Goal: Information Seeking & Learning: Learn about a topic

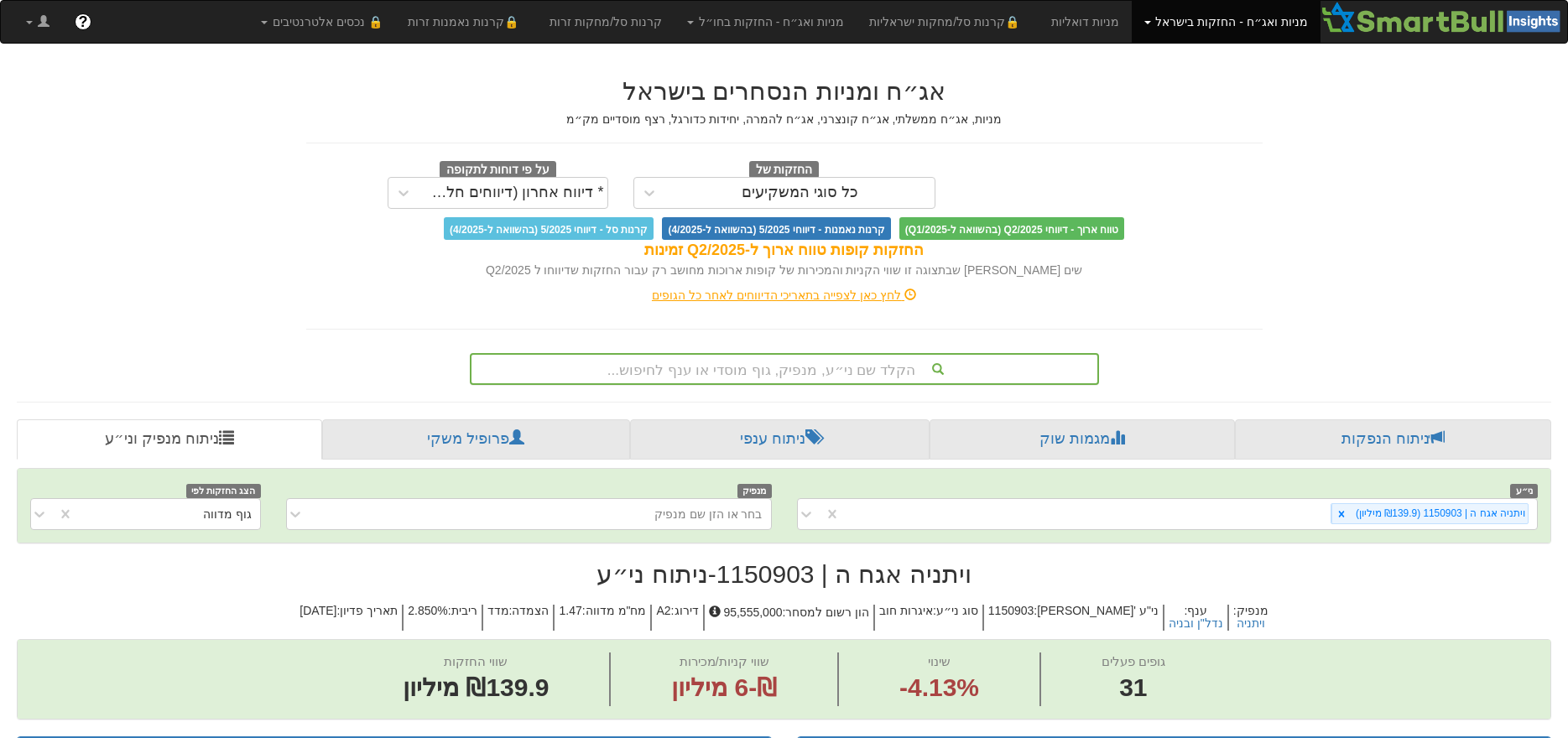
click at [831, 360] on div "הקלד שם ני״ע, מנפיק, גוף מוסדי או ענף לחיפוש..." at bounding box center [784, 369] width 629 height 32
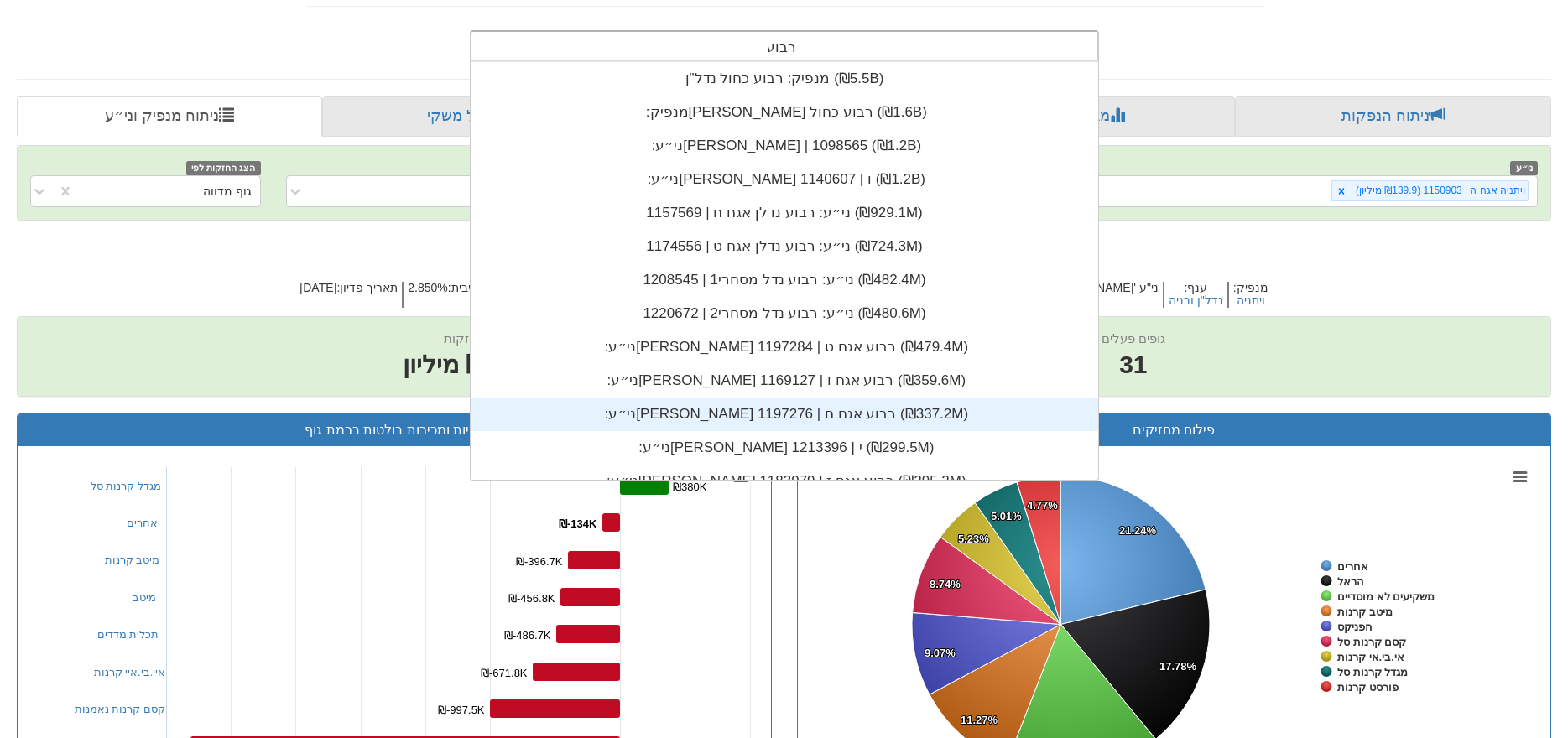
scroll to position [149, 0]
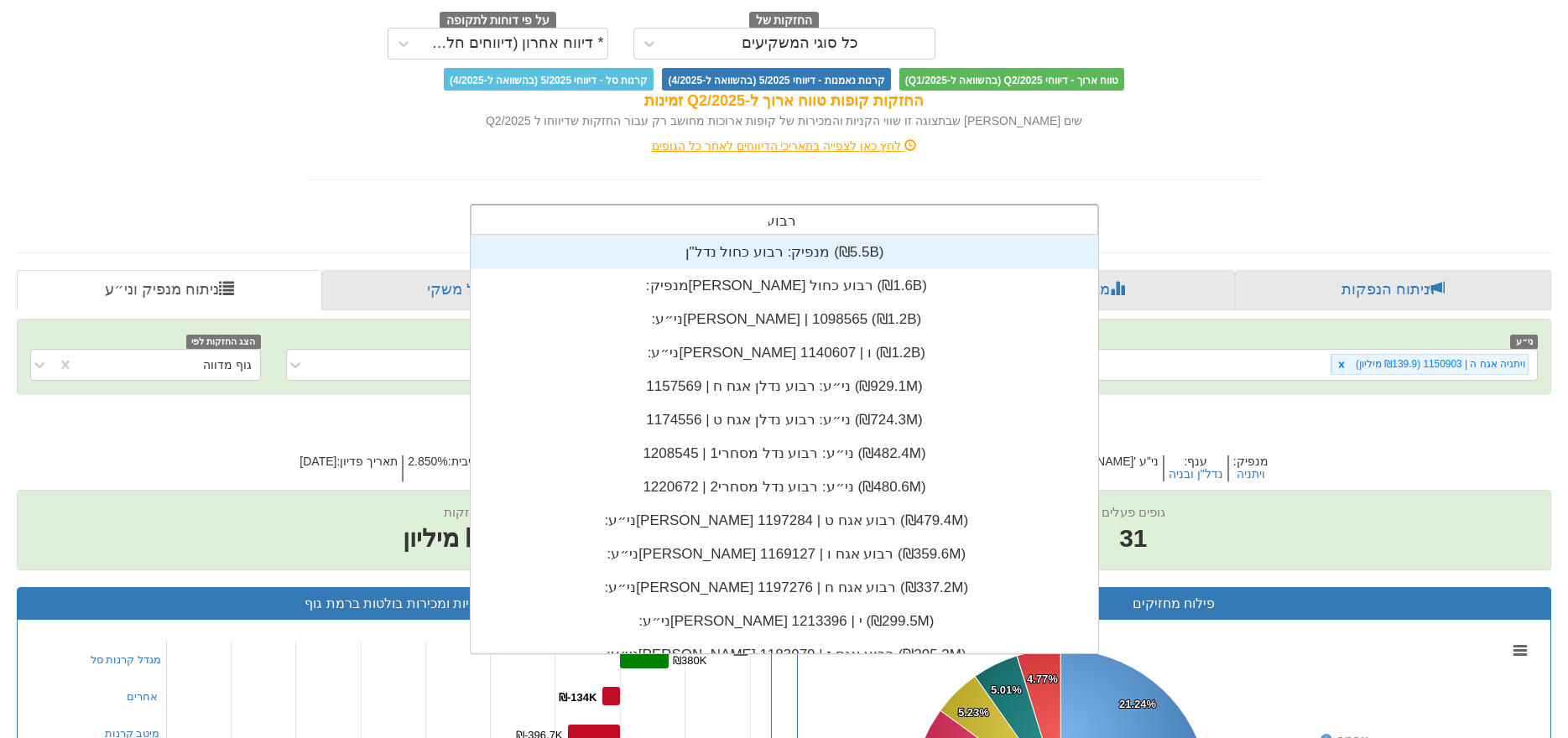
type input "רבוע"
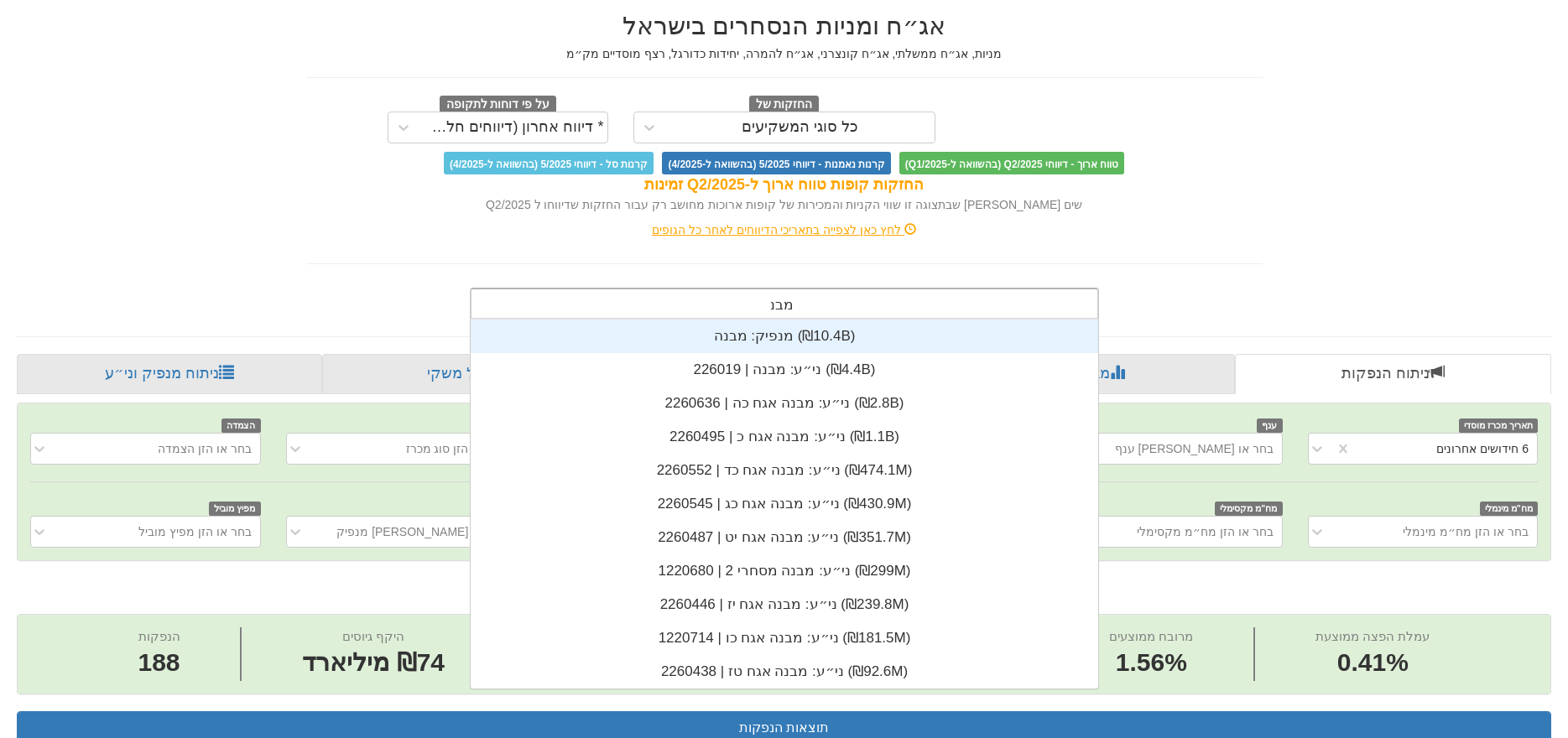
scroll to position [369, 0]
type input "מבנה"
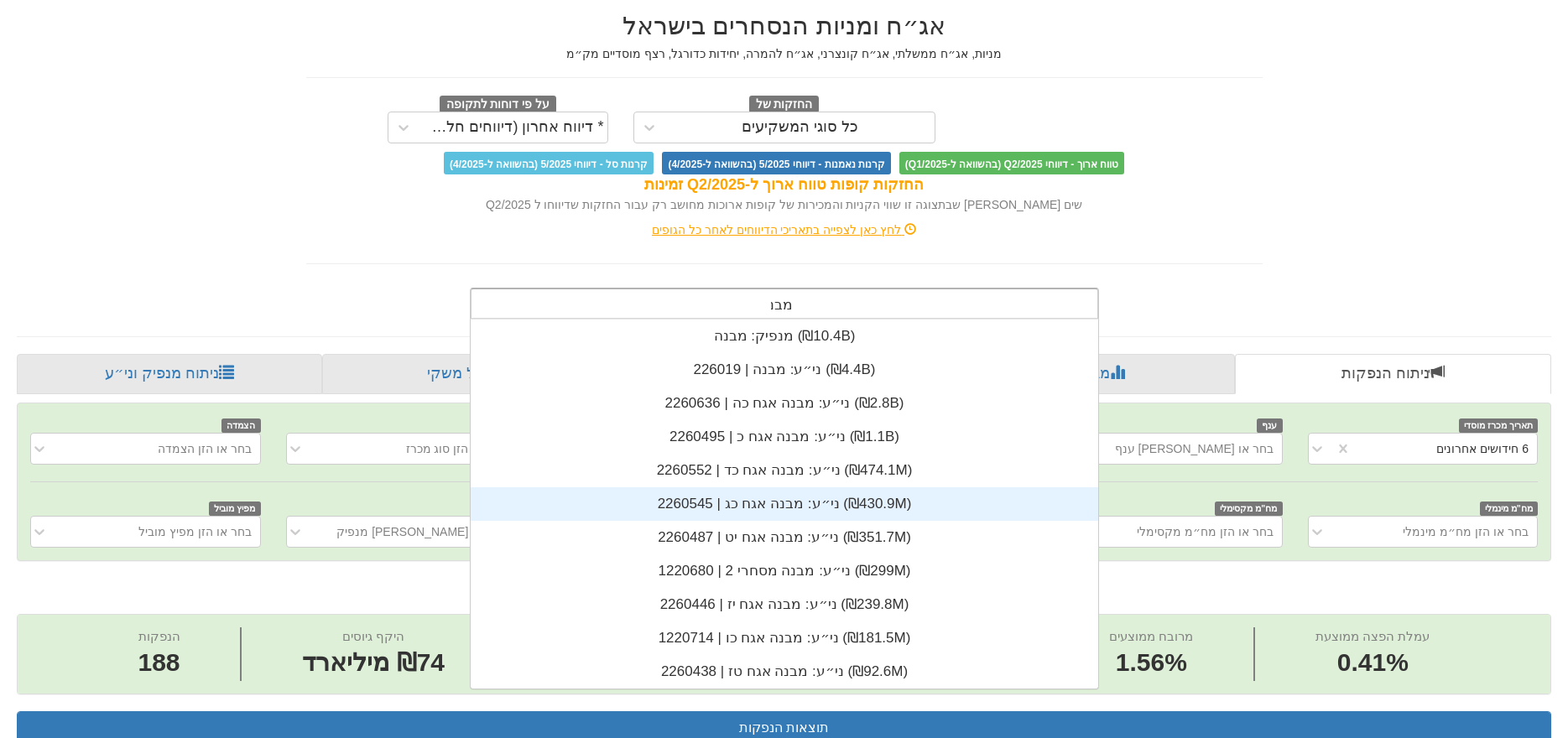
click at [797, 499] on div "ני״ע: ‏מבנה אגח כג | 2260545 ‎(₪430.9M)‎" at bounding box center [784, 503] width 627 height 33
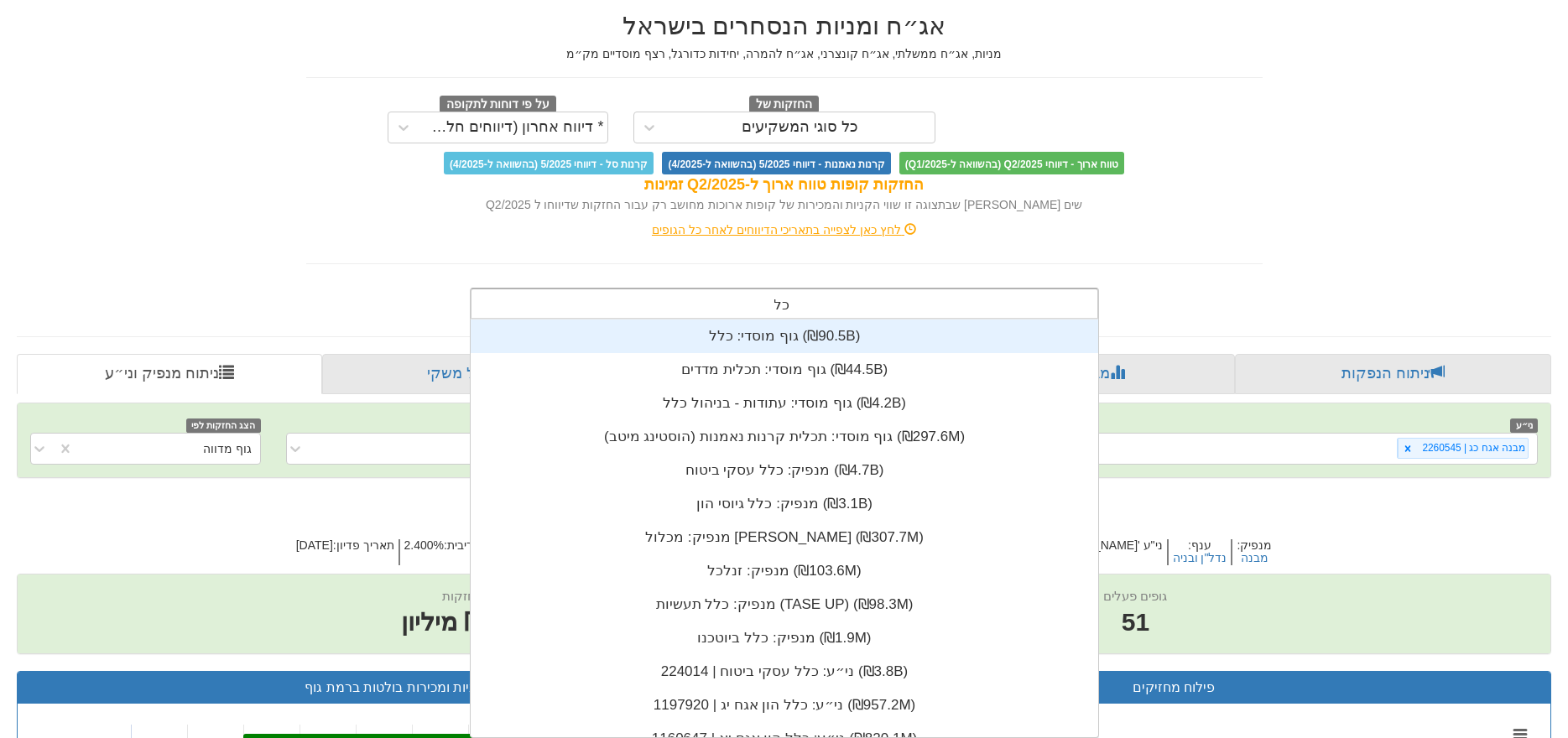
type input "כלל"
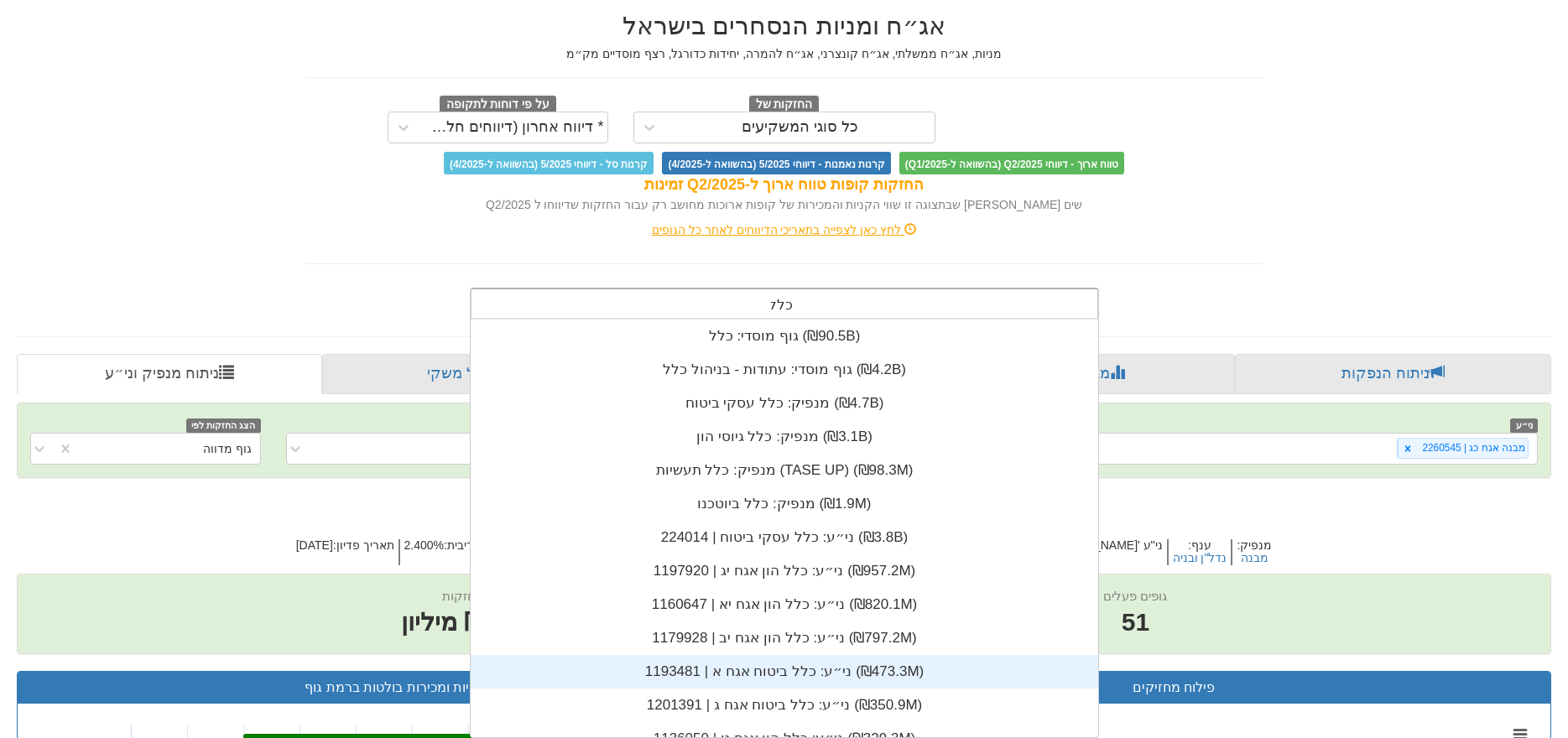
click at [811, 675] on div "ני״ע: ‏כלל ביטוח אגח א | 1193481 ‎(₪473.3M)‎" at bounding box center [784, 671] width 627 height 33
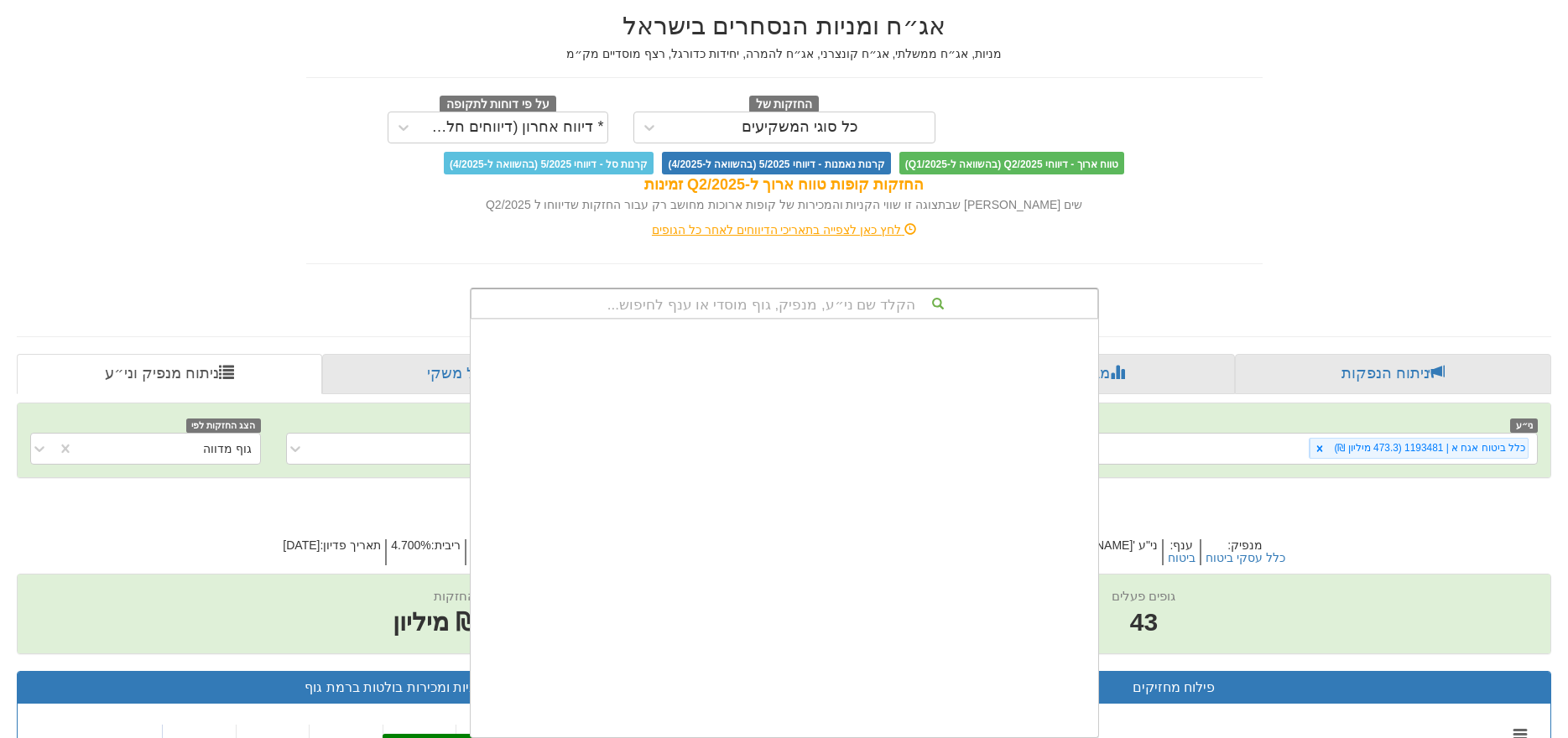
scroll to position [417, 0]
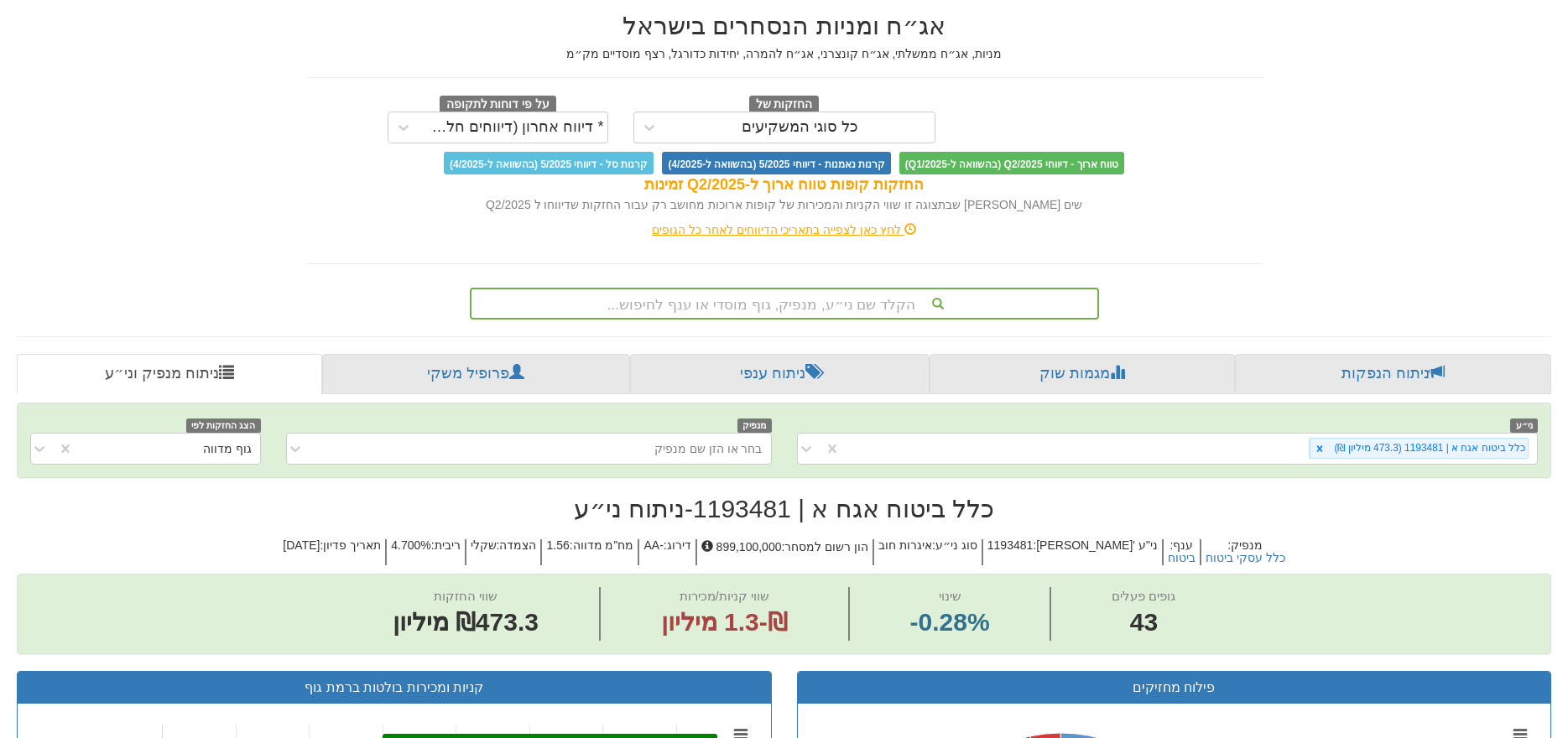
click at [1243, 196] on div "שים [PERSON_NAME] שבתצוגה זו שווי הקניות והמכירות של קופות ארוכות מחושב רק עבור…" at bounding box center [784, 204] width 956 height 17
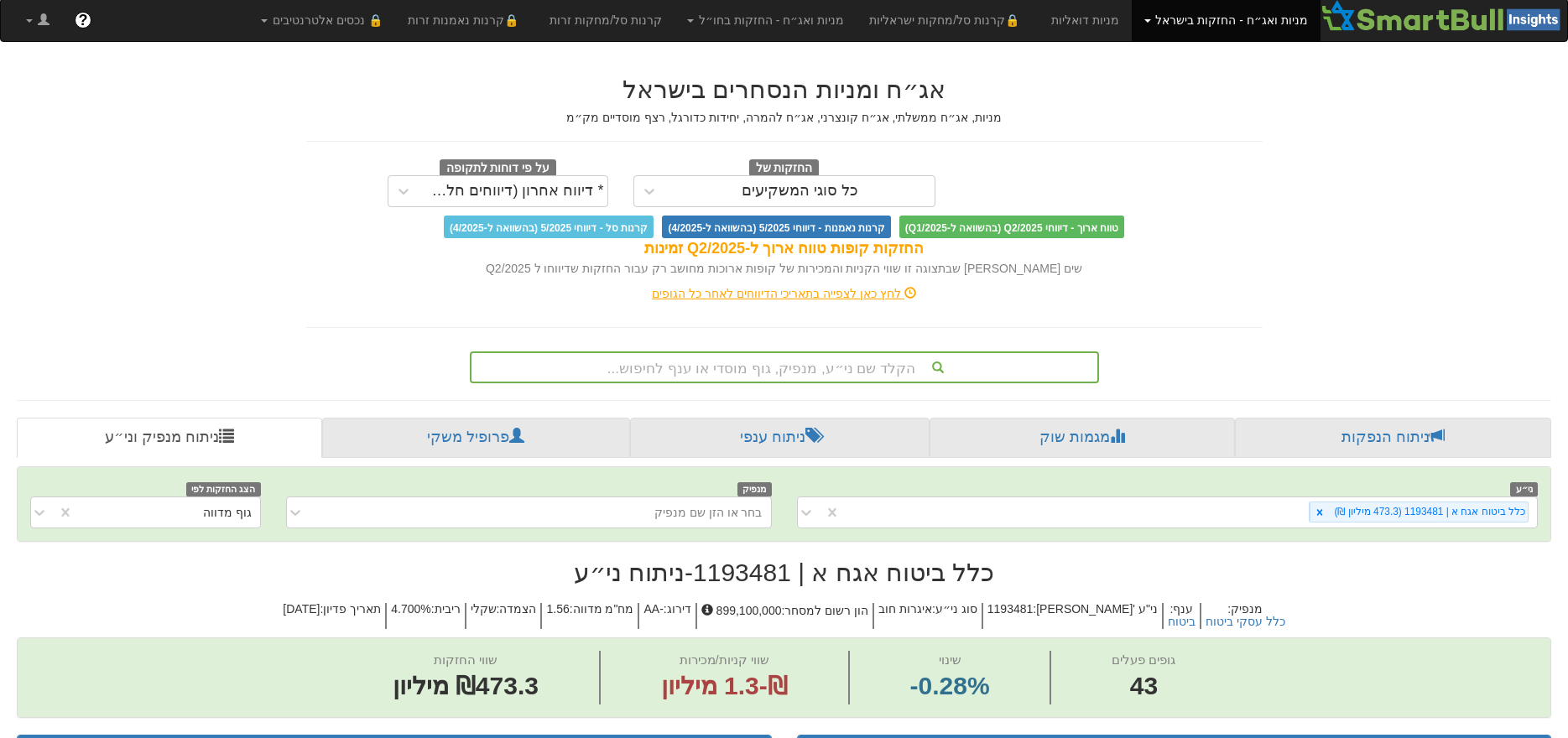
scroll to position [0, 0]
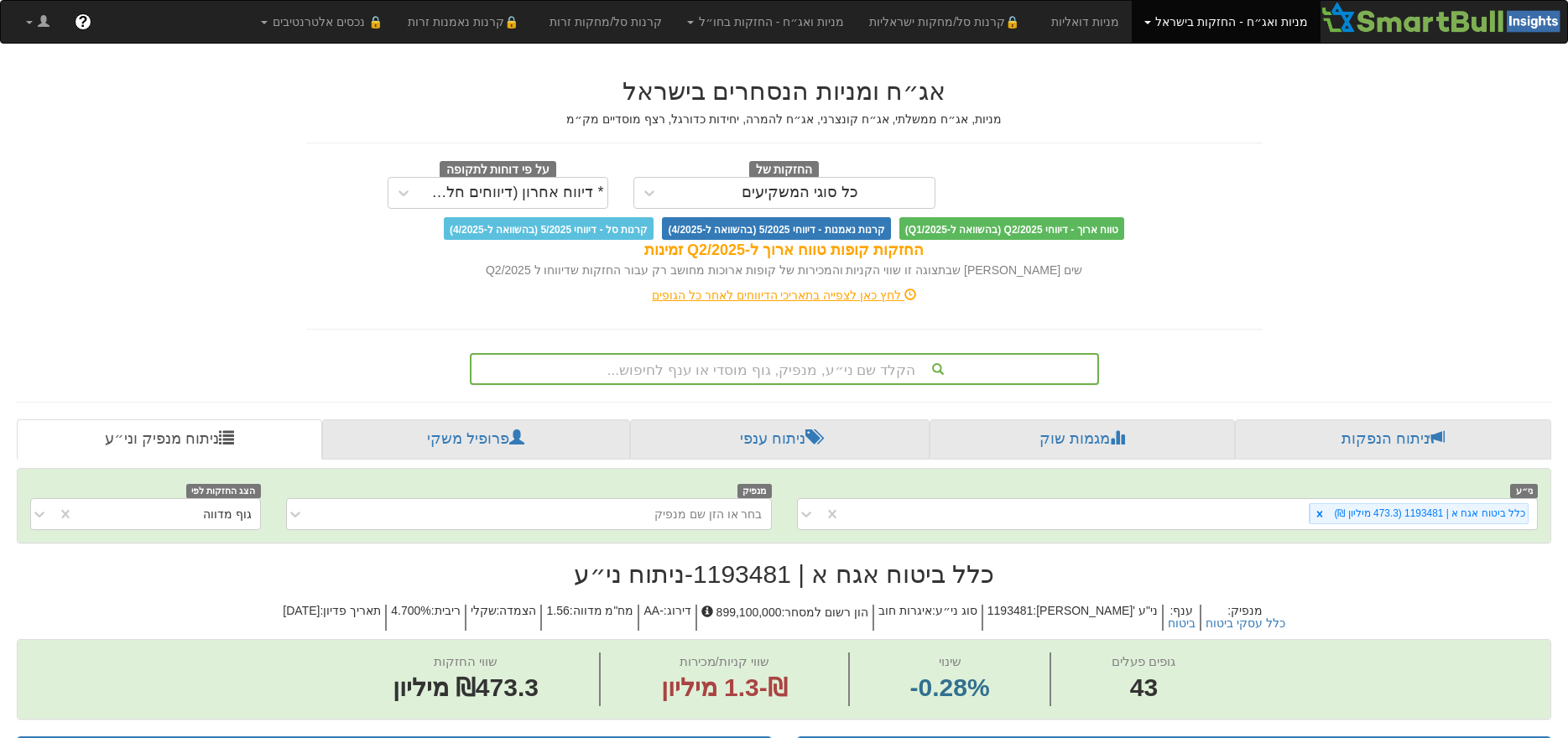
click at [777, 368] on div "הקלד שם ני״ע, מנפיק, גוף מוסדי או ענף לחיפוש..." at bounding box center [784, 369] width 629 height 32
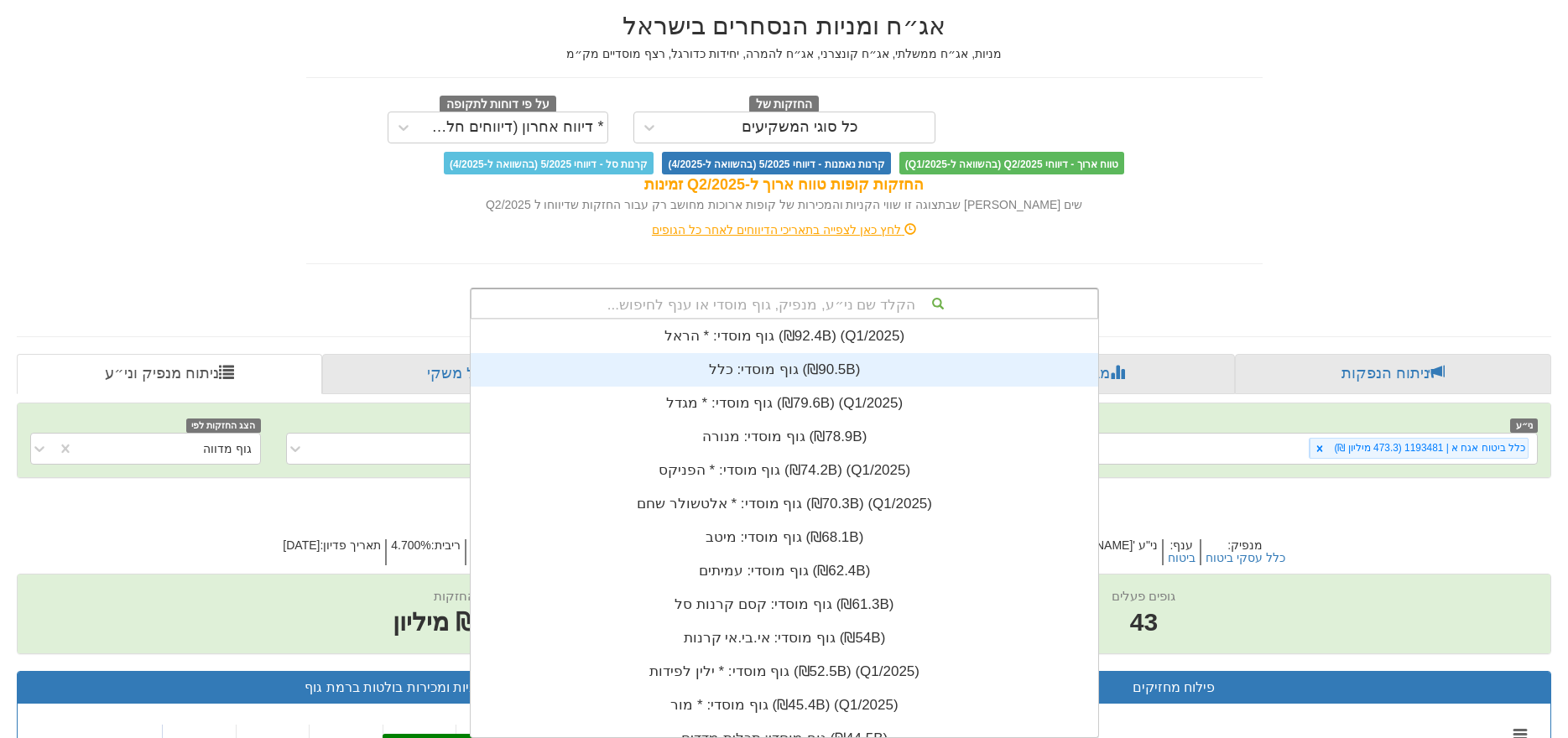
scroll to position [417, 0]
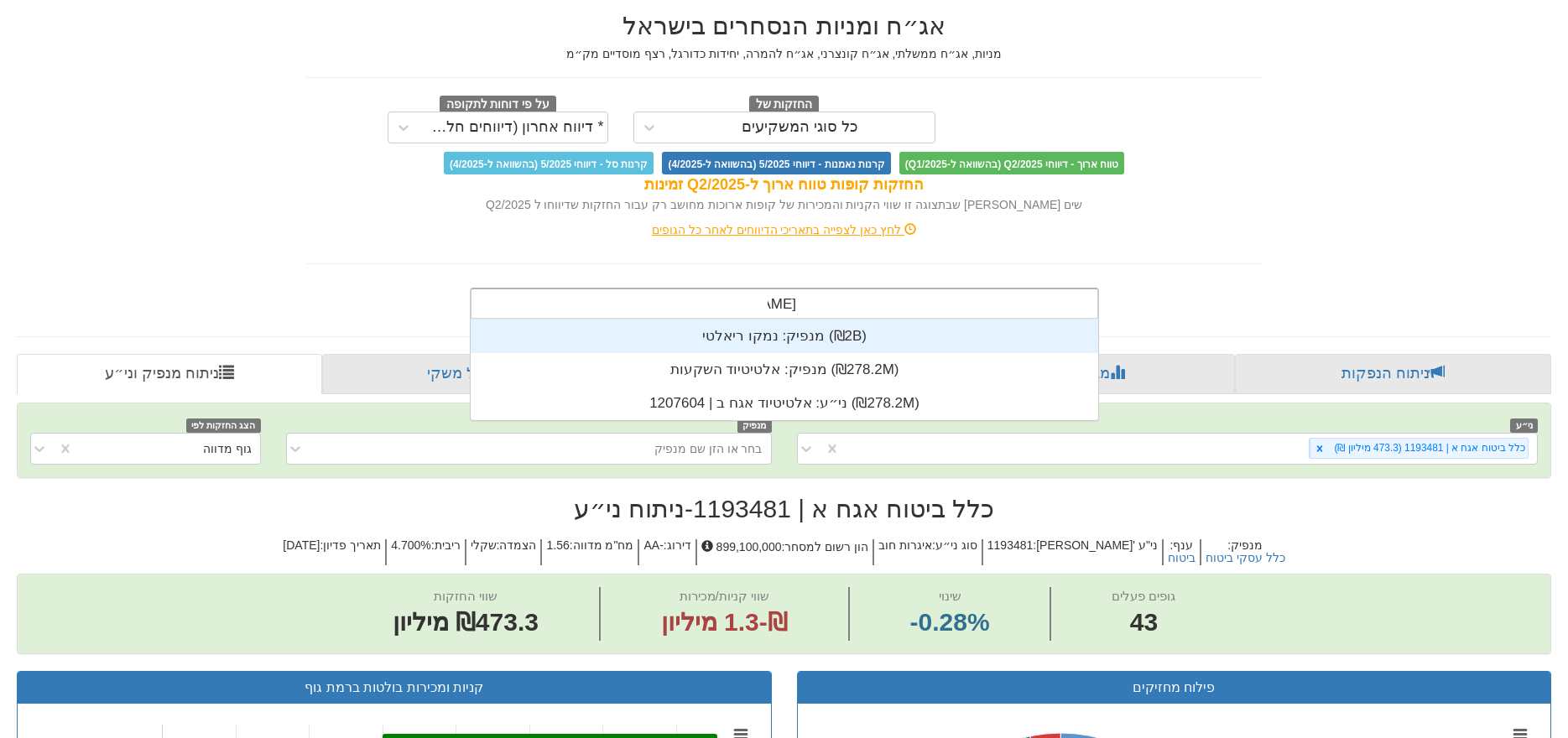
type input "[PERSON_NAME]"
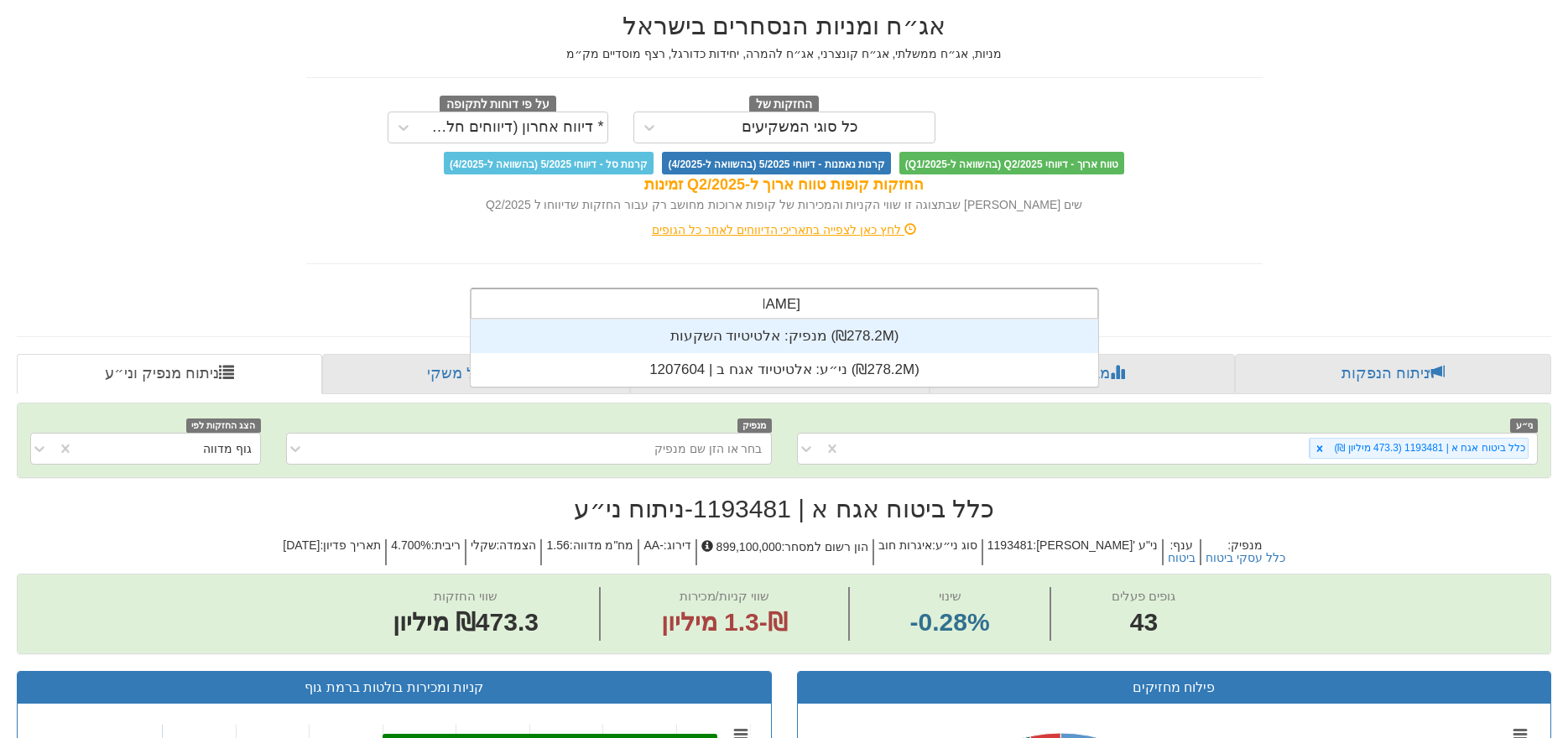
click at [806, 382] on div "ני״ע: ‏אלטיטיוד אגח ב | 1207604 ‎(₪278.2M)‎" at bounding box center [784, 369] width 627 height 33
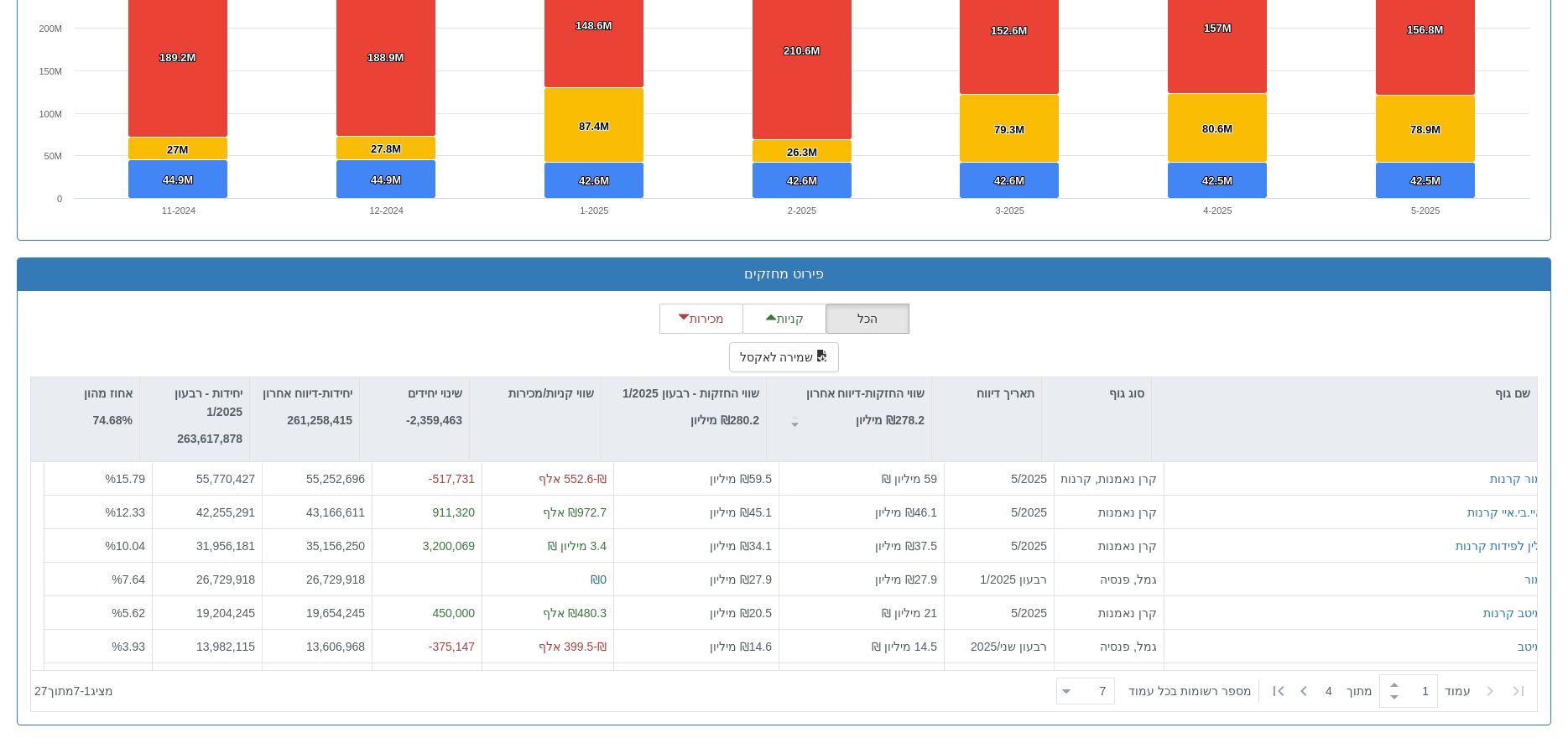
scroll to position [1310, 0]
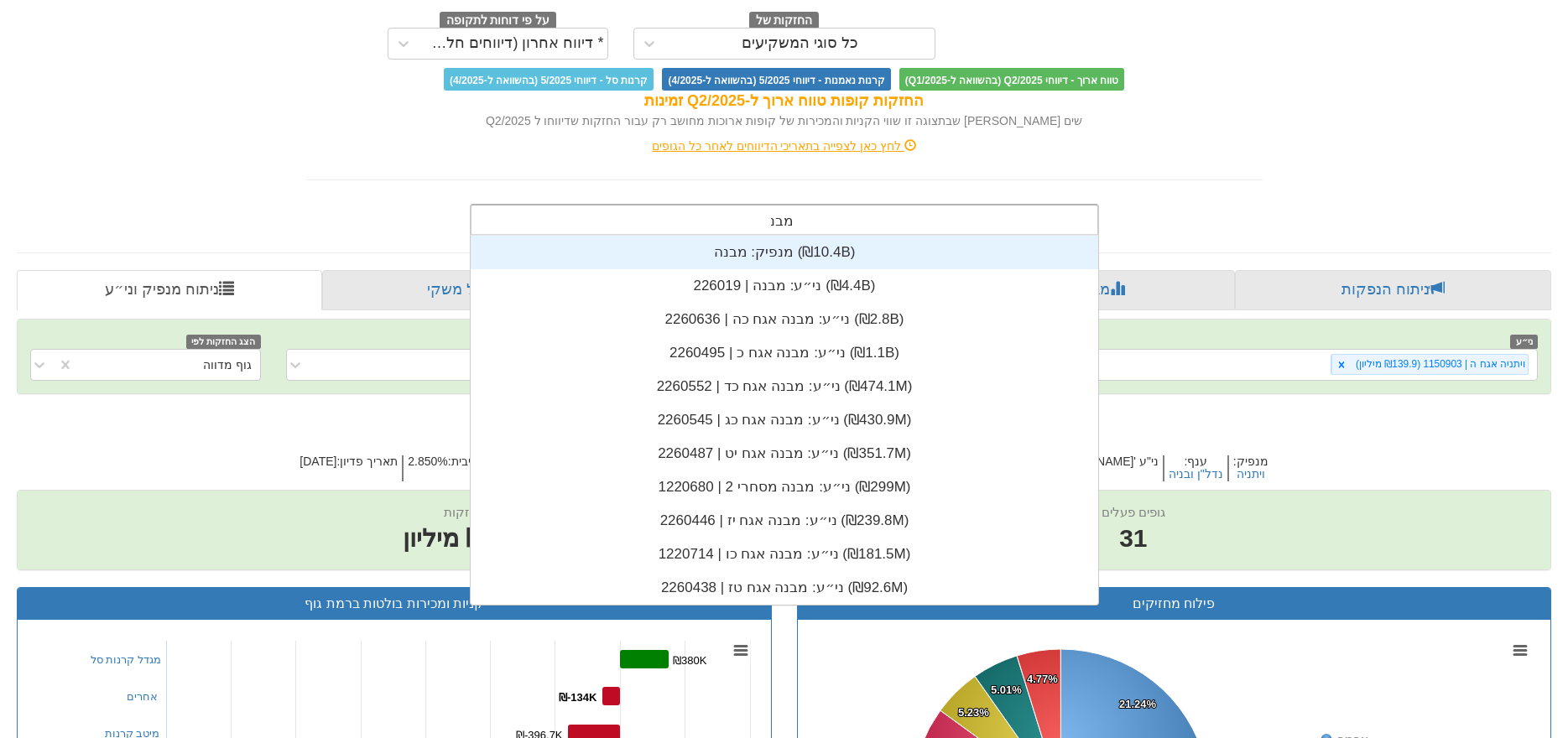
scroll to position [369, 0]
type input "מבנה"
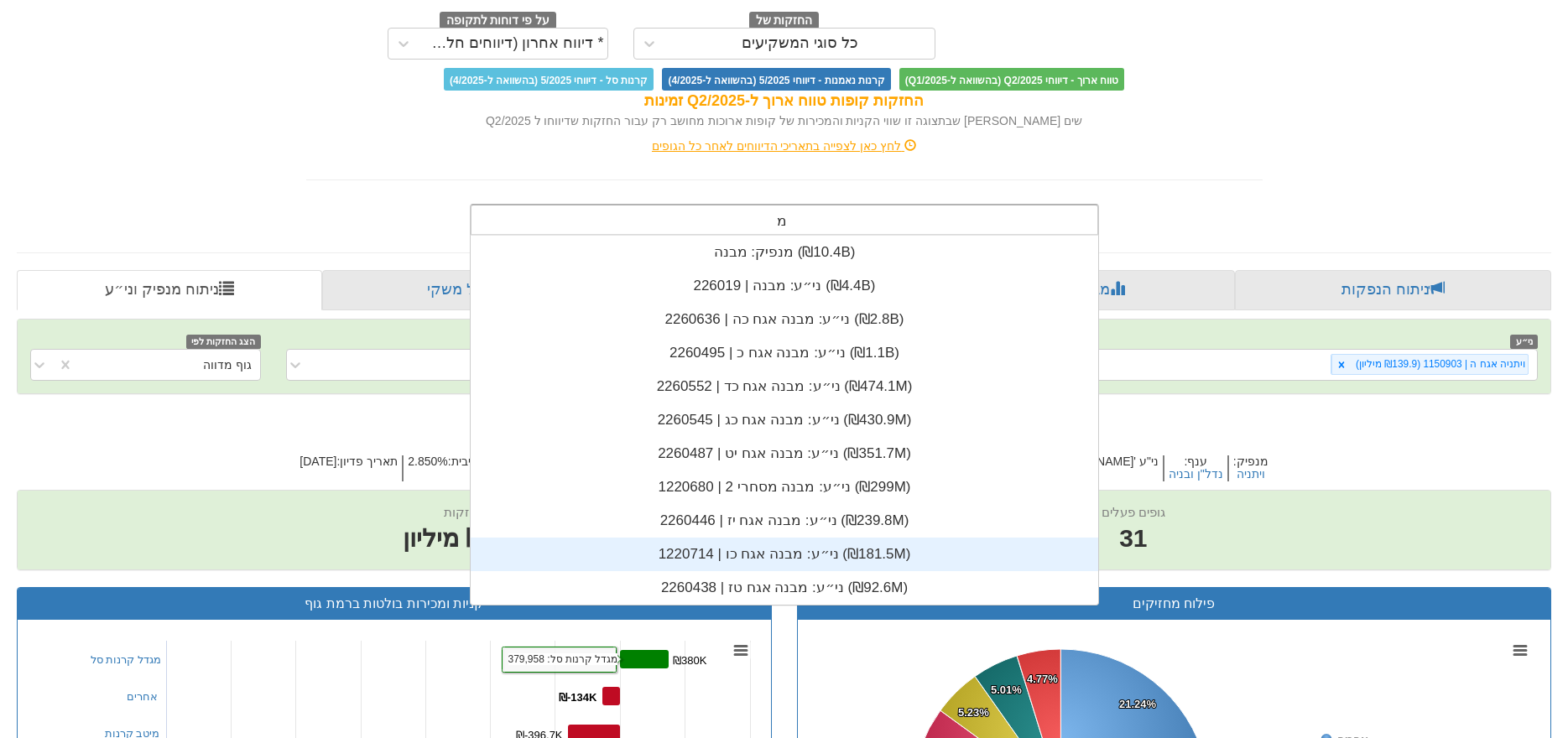
click at [742, 557] on div "ני״ע: ‏מבנה אגח כו | 1220714 ‎(₪181.5M)‎" at bounding box center [784, 554] width 627 height 33
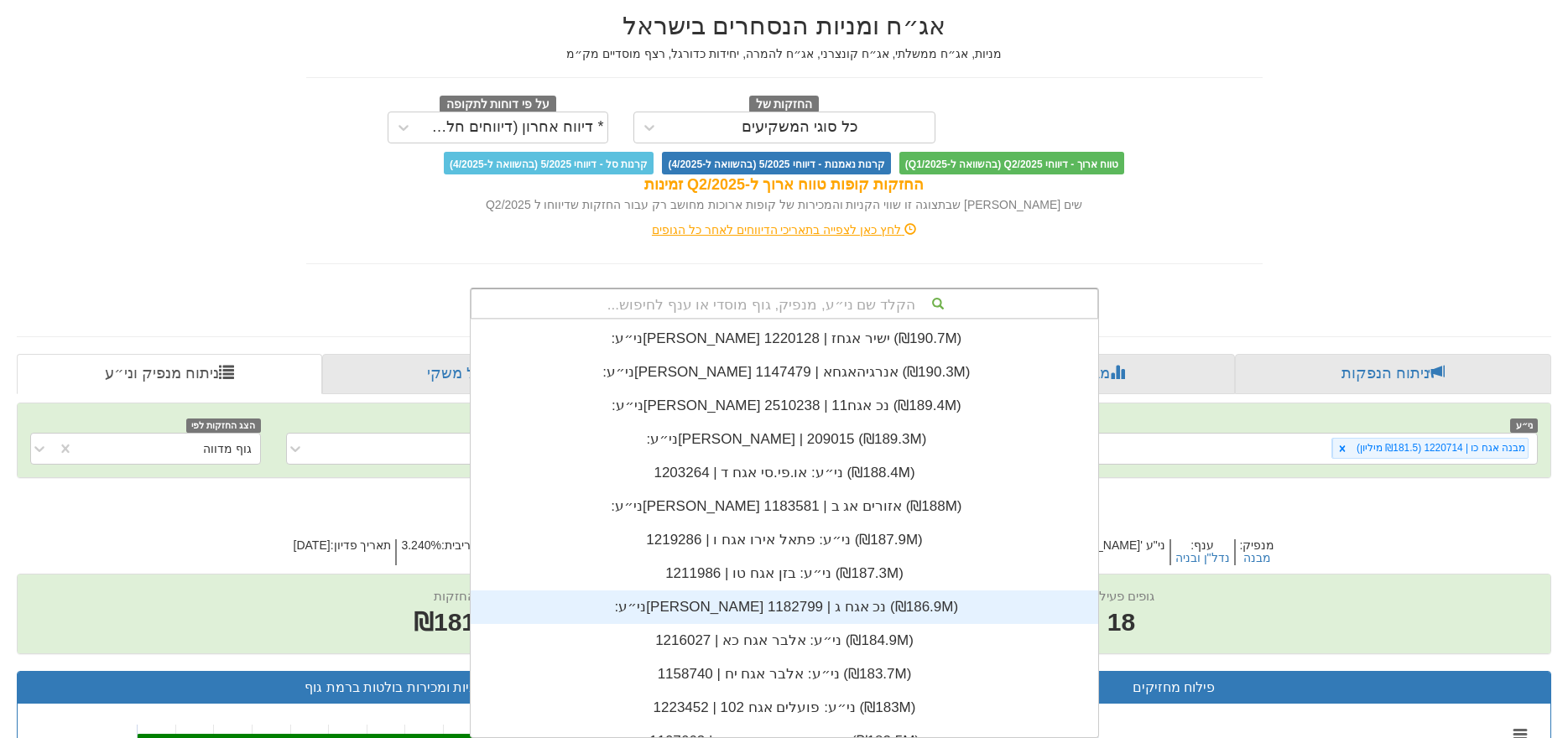
scroll to position [50022, 0]
